Goal: Navigation & Orientation: Find specific page/section

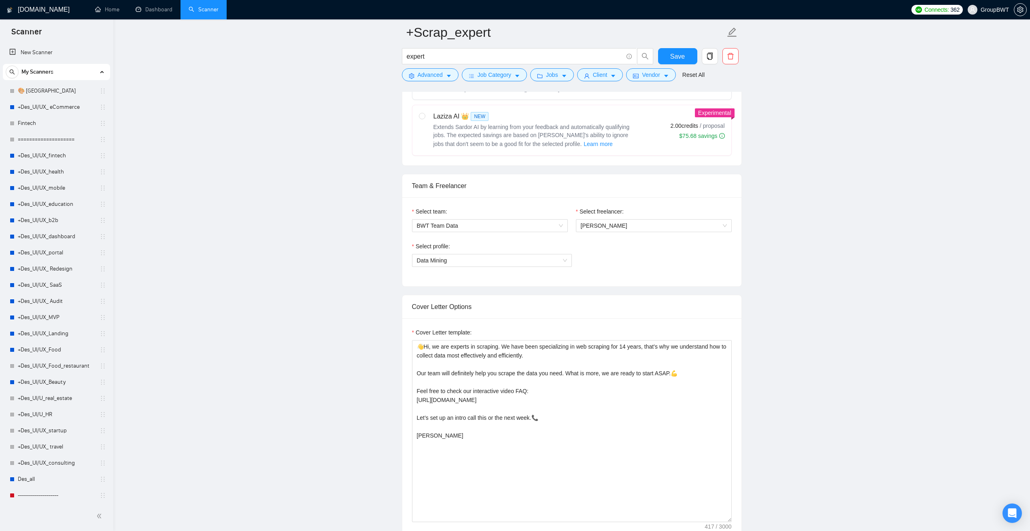
scroll to position [385, 0]
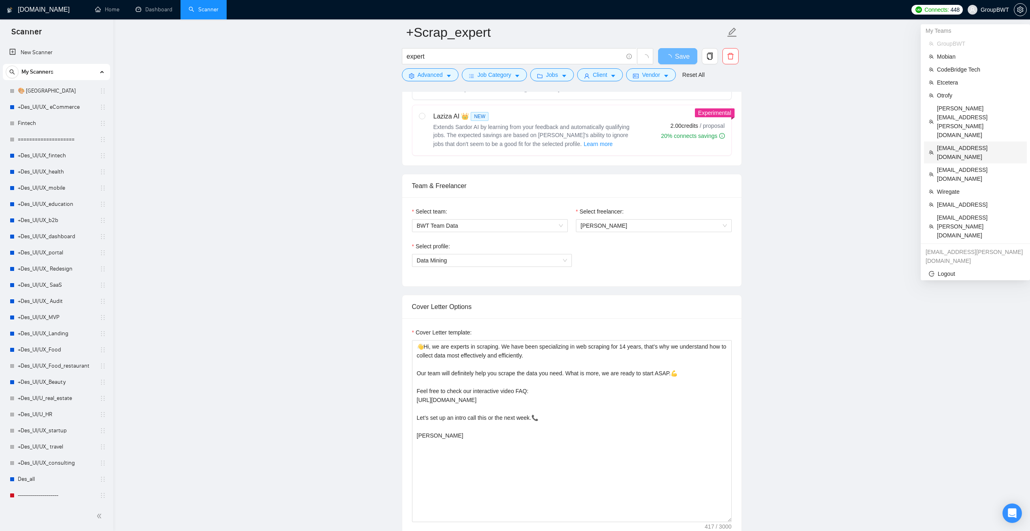
click at [965, 144] on span "kimmerritt@theurldr.com" at bounding box center [979, 153] width 85 height 18
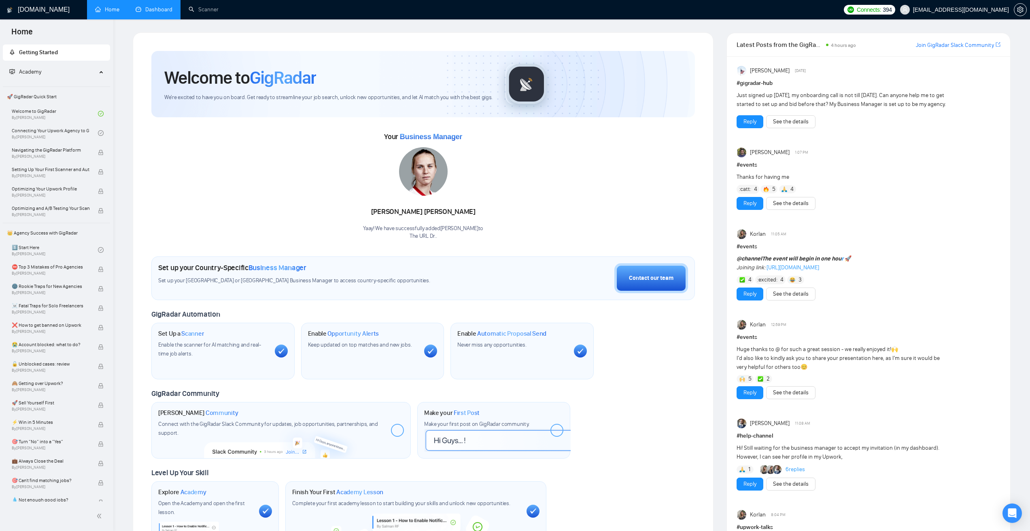
click at [172, 9] on link "Dashboard" at bounding box center [154, 9] width 37 height 7
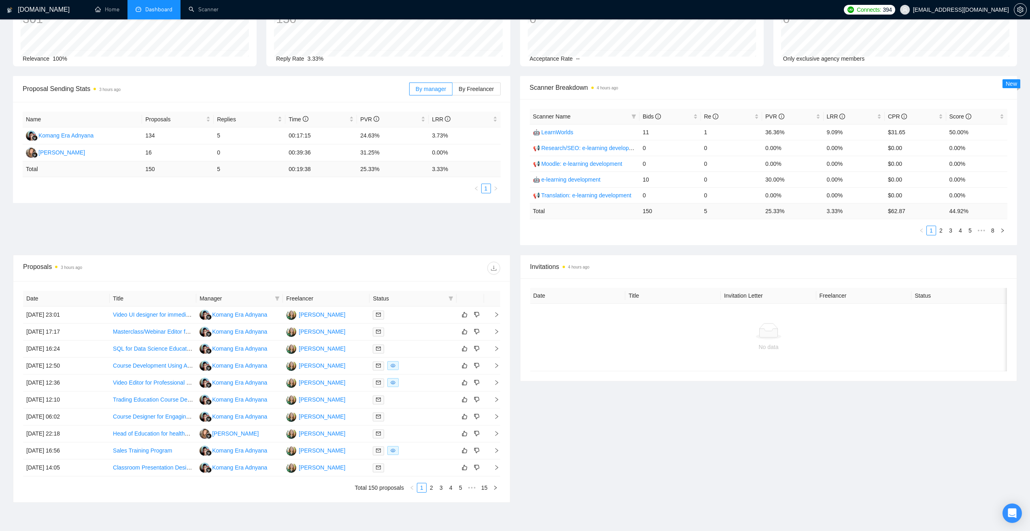
scroll to position [81, 0]
